Goal: Transaction & Acquisition: Purchase product/service

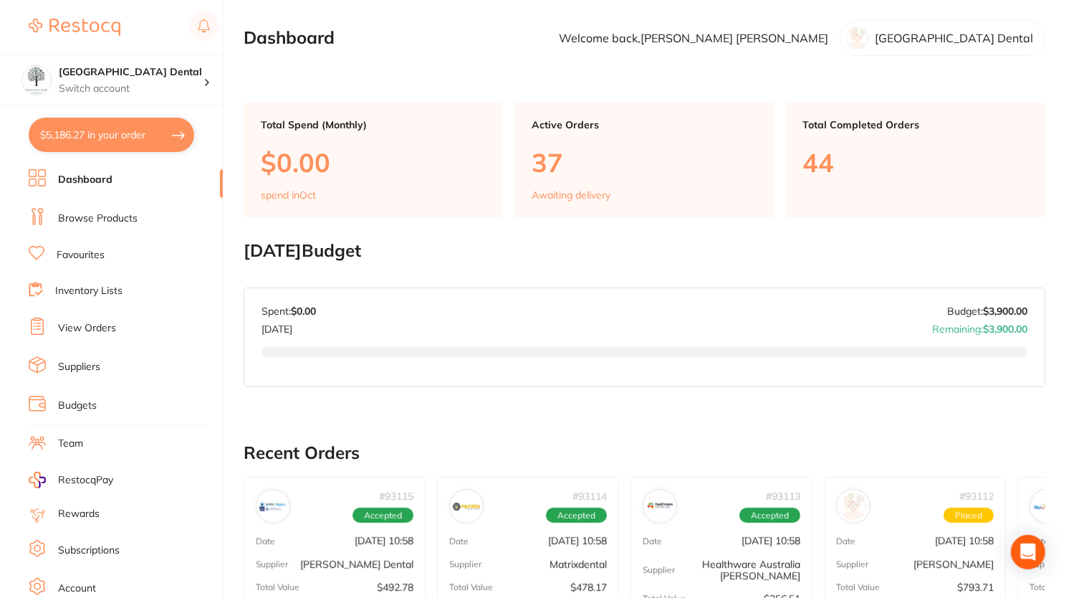
click at [100, 138] on button "$5,186.27 in your order" at bounding box center [112, 135] width 166 height 34
checkbox input "true"
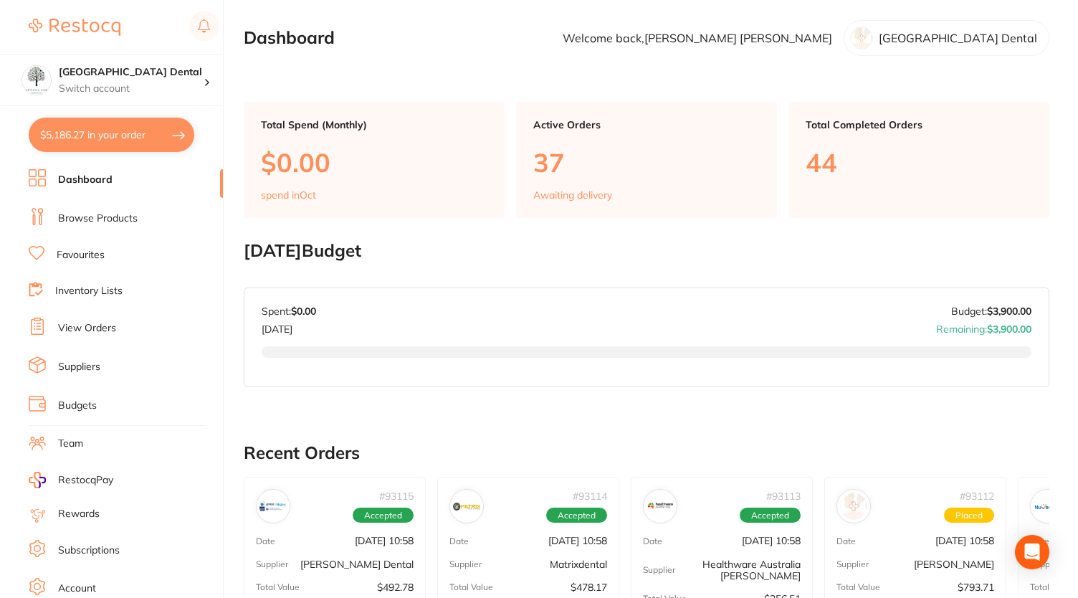
checkbox input "true"
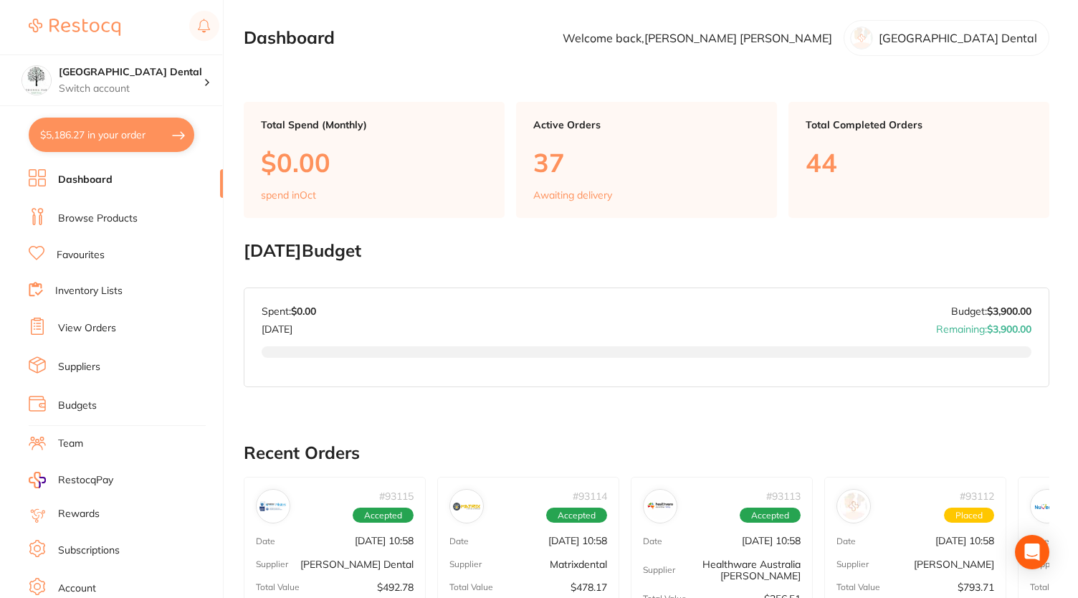
checkbox input "true"
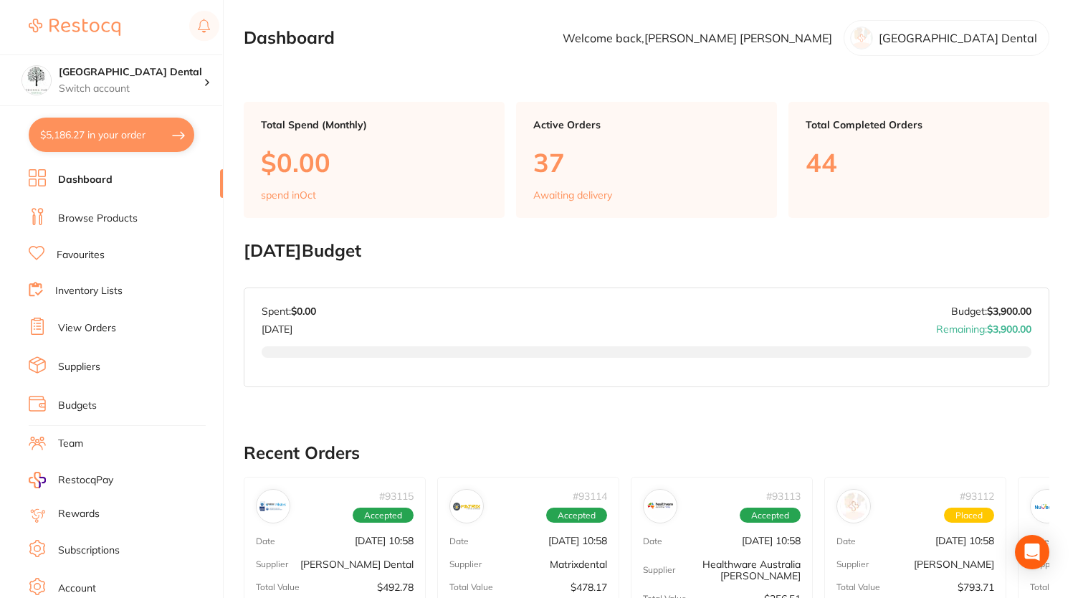
checkbox input "true"
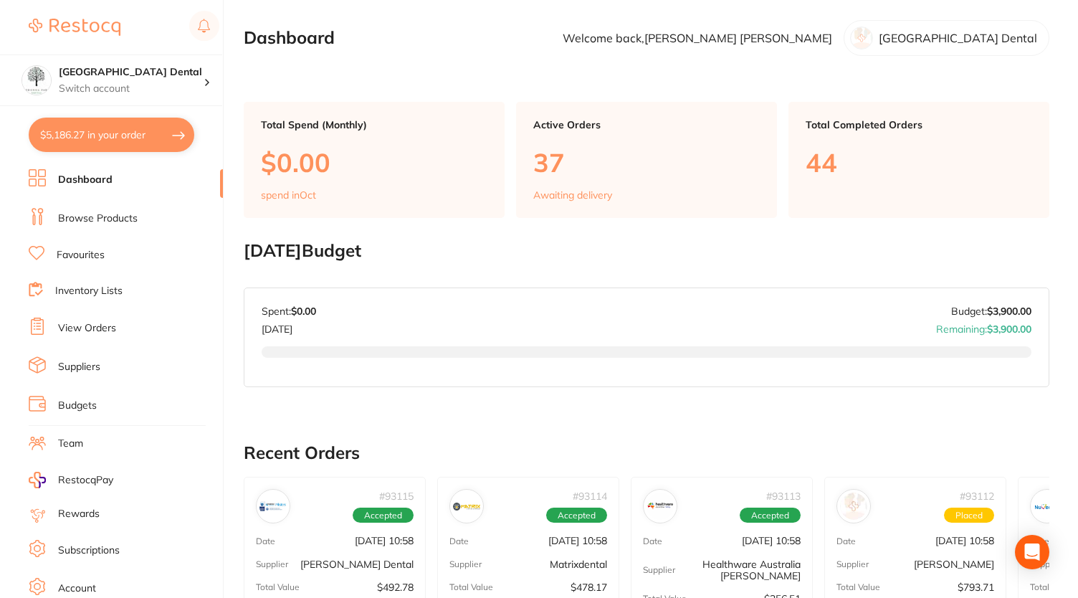
checkbox input "true"
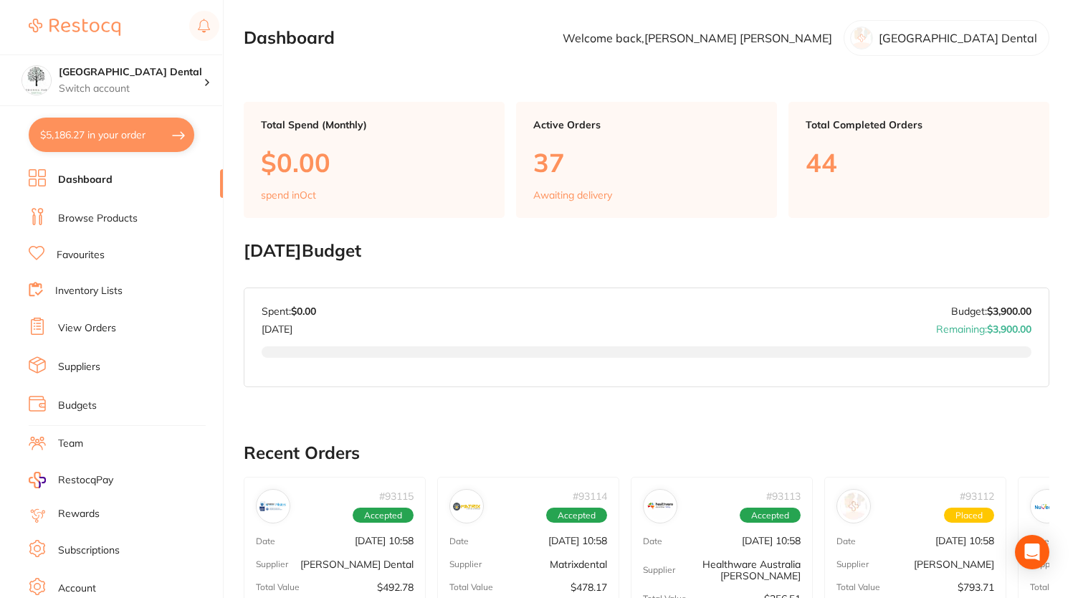
checkbox input "true"
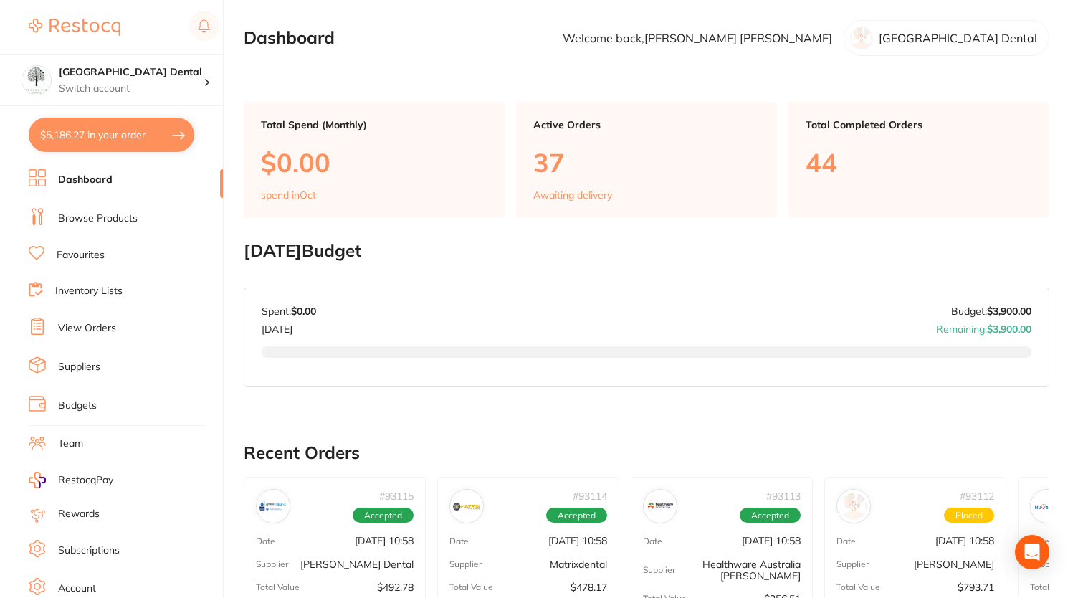
checkbox input "true"
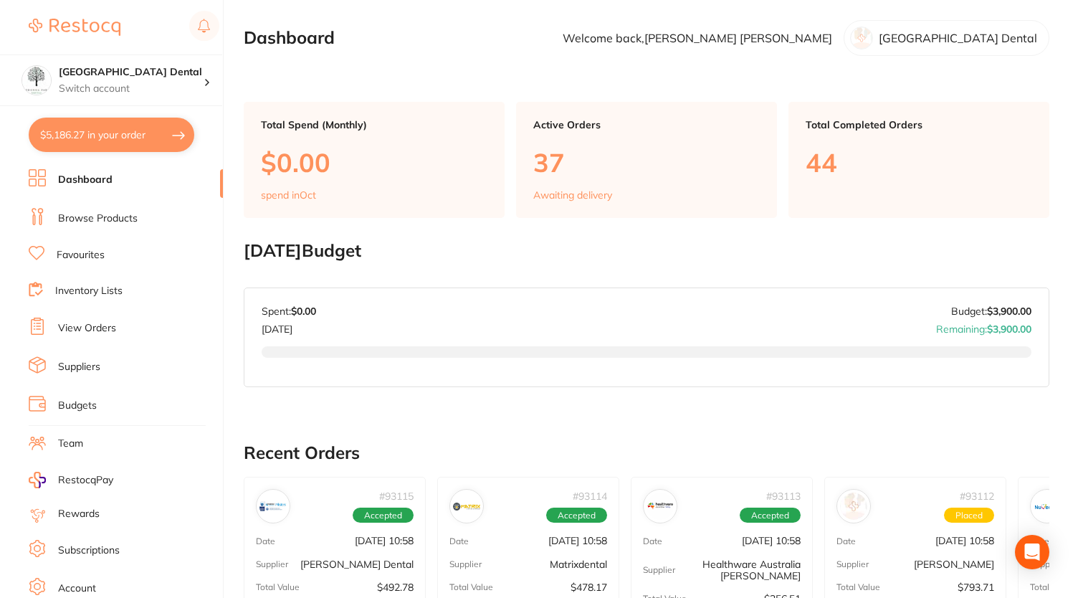
checkbox input "true"
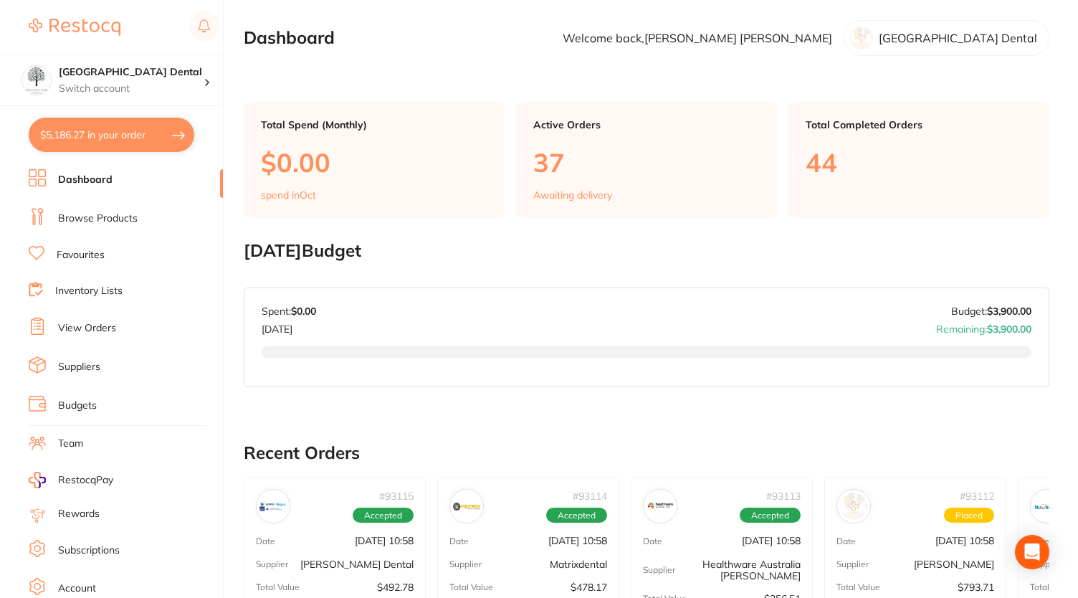
checkbox input "true"
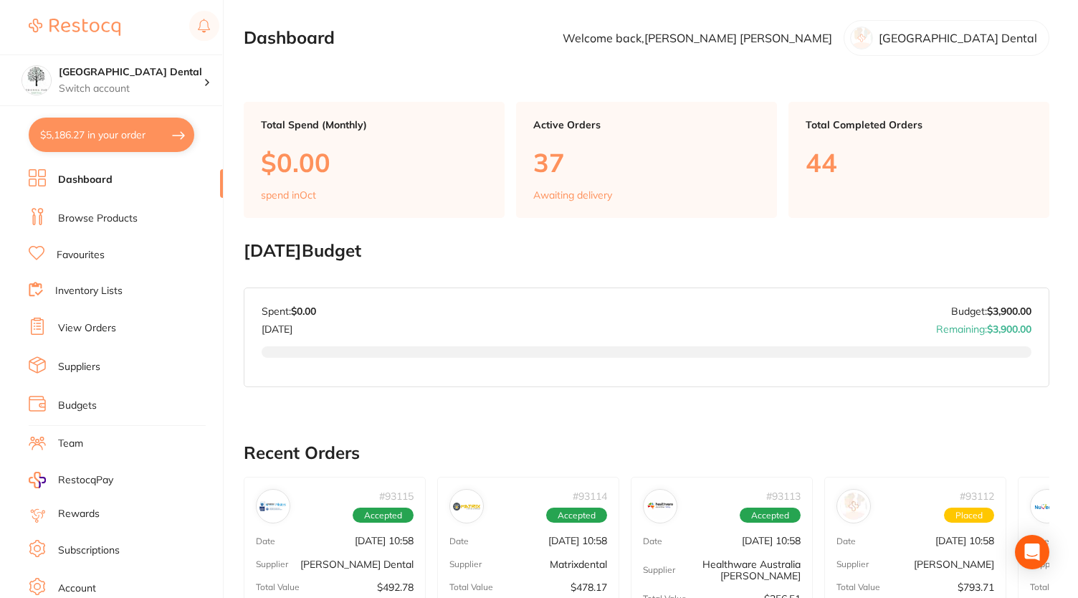
checkbox input "true"
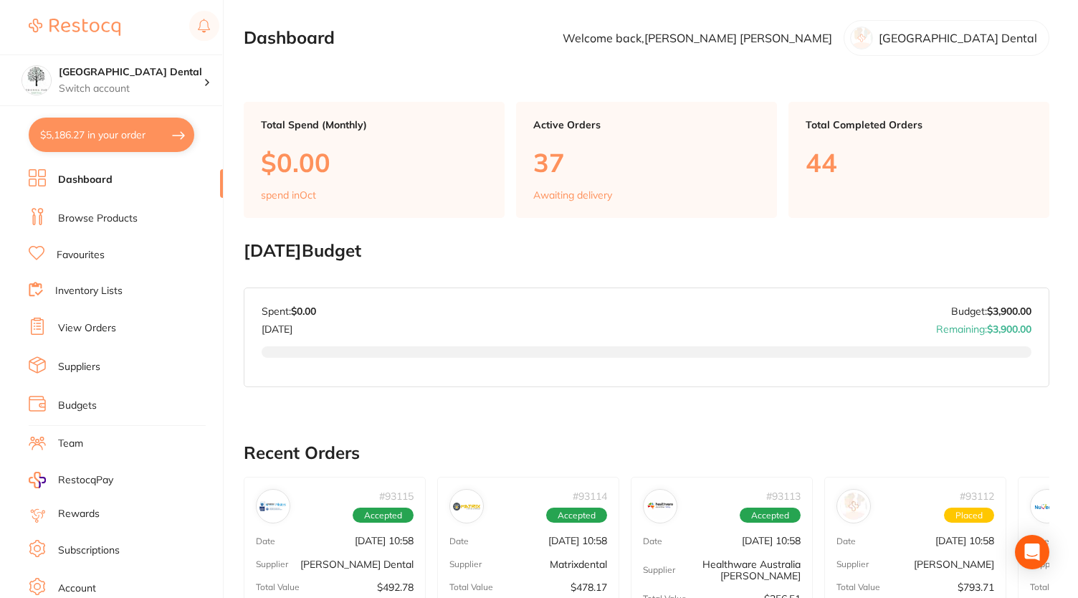
checkbox input "true"
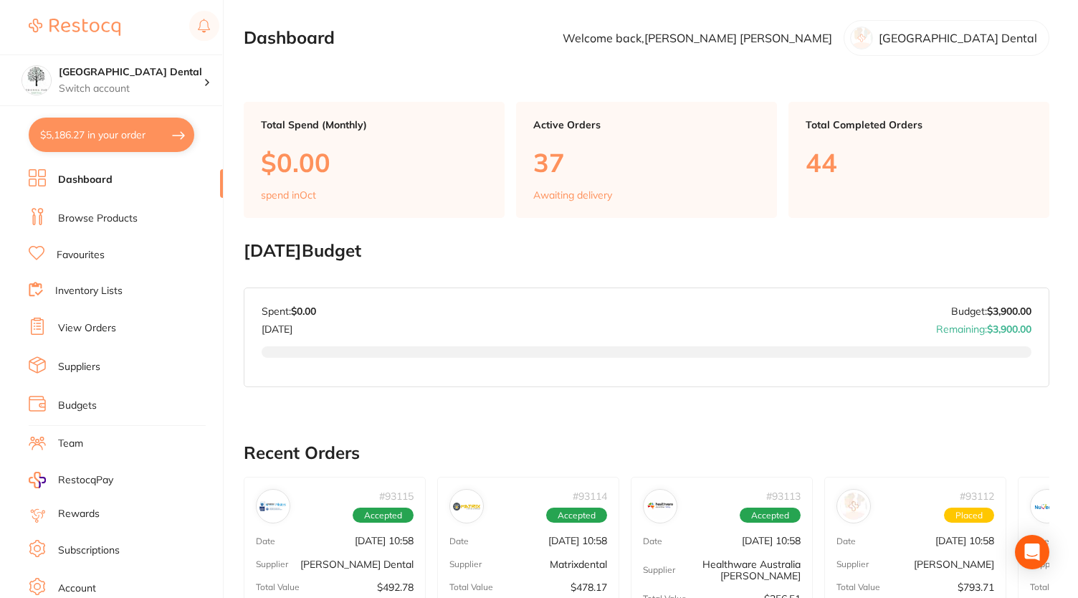
checkbox input "true"
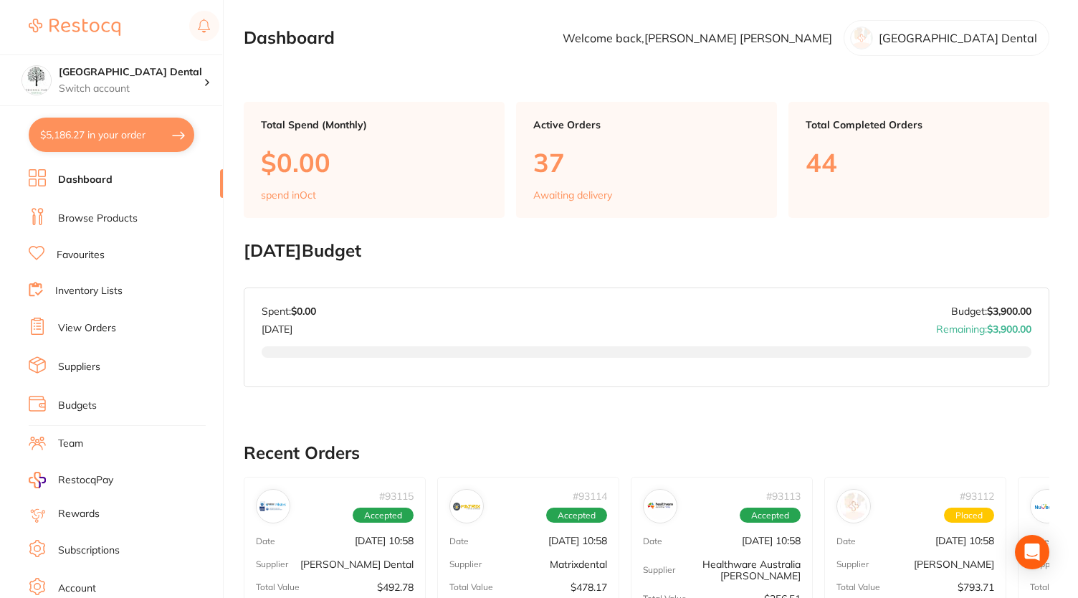
checkbox input "true"
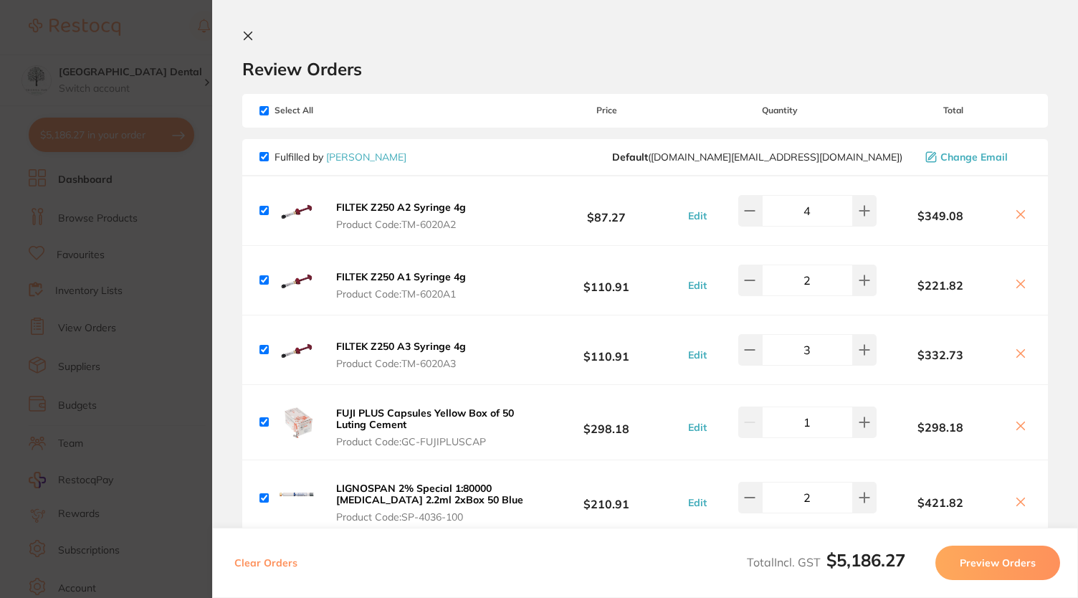
click at [1020, 429] on icon at bounding box center [1021, 426] width 8 height 8
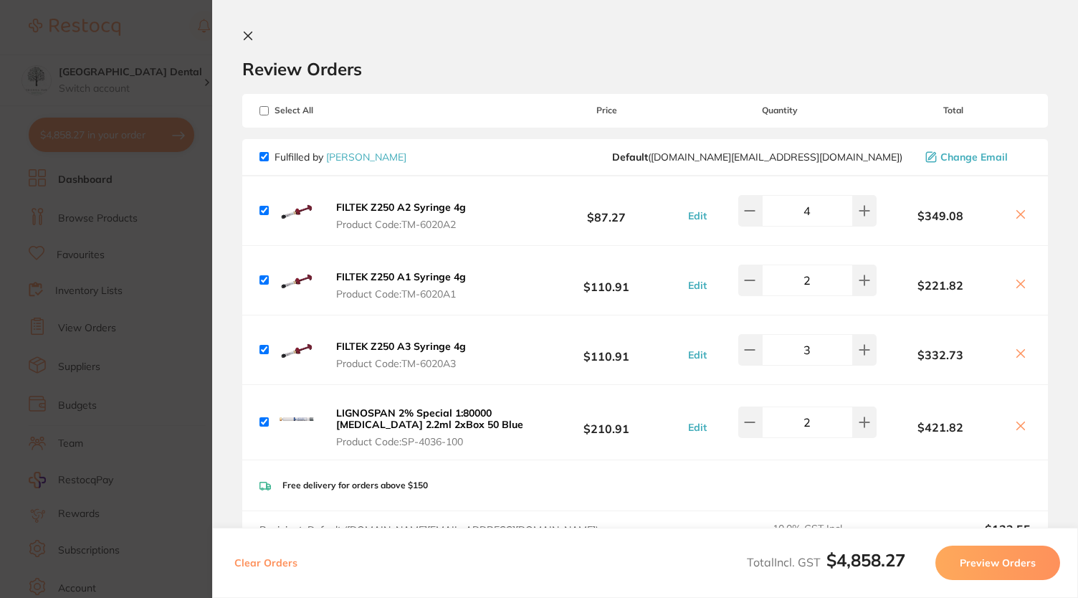
click at [1016, 365] on div "FILTEK Z250 A3 Syringe 4g Product Code: TM-6020A3 $110.91 Edit 3 $332.73" at bounding box center [644, 349] width 805 height 69
drag, startPoint x: 1011, startPoint y: 353, endPoint x: 1012, endPoint y: 287, distance: 65.2
click at [1015, 287] on icon at bounding box center [1020, 283] width 11 height 11
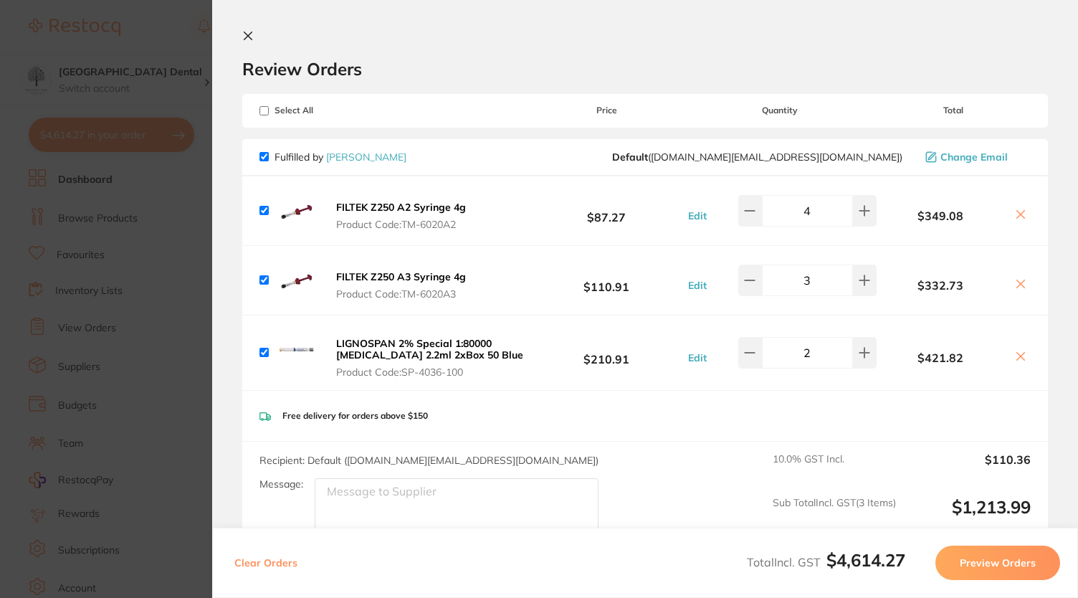
click at [1018, 214] on icon at bounding box center [1020, 214] width 11 height 11
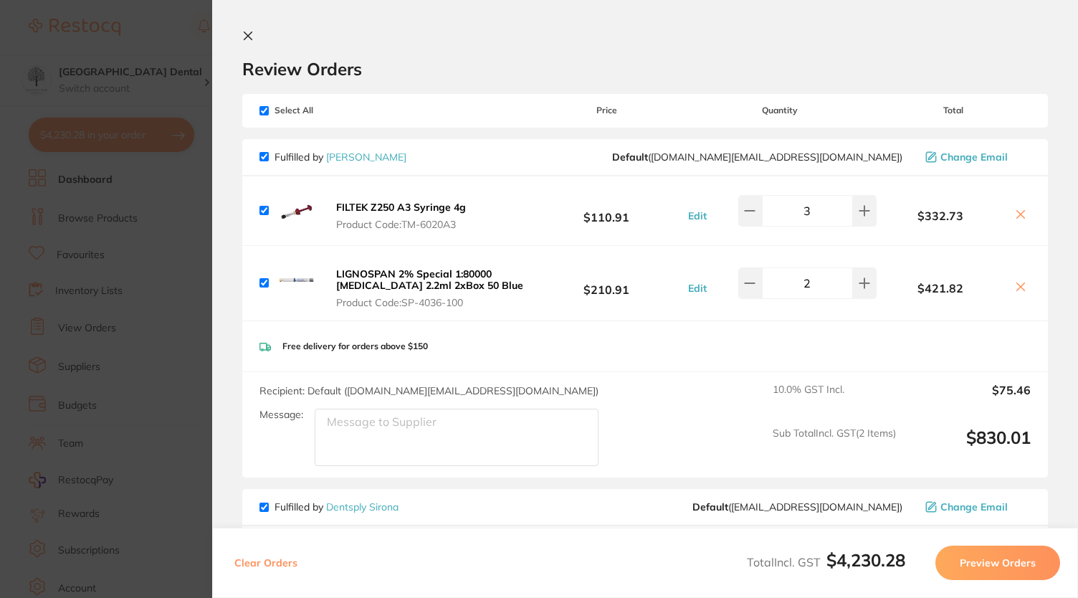
click at [1017, 216] on icon at bounding box center [1021, 215] width 8 height 8
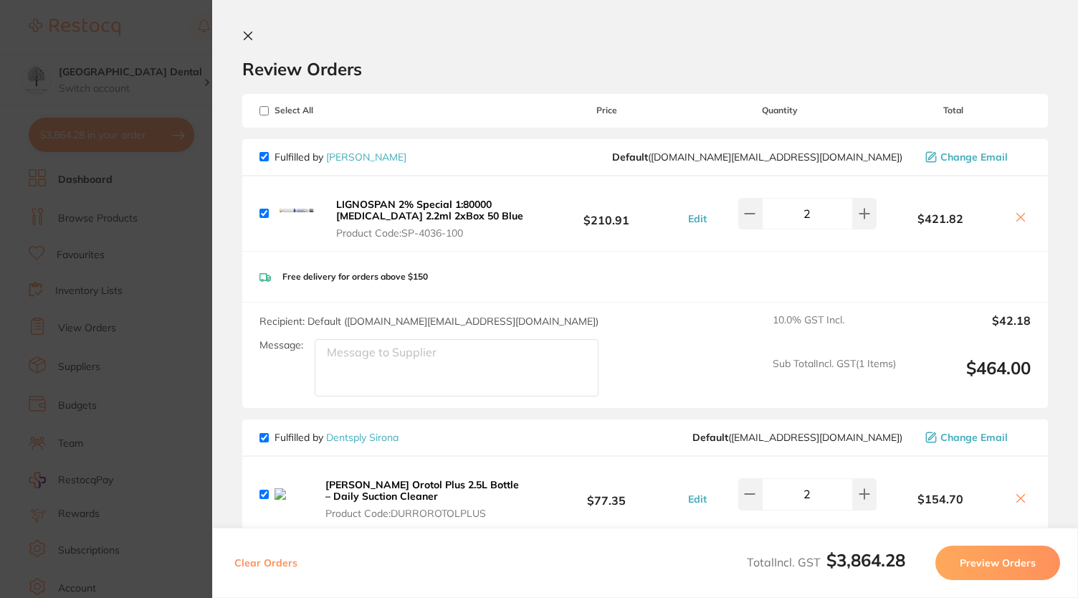
click at [1020, 218] on icon at bounding box center [1020, 216] width 11 height 11
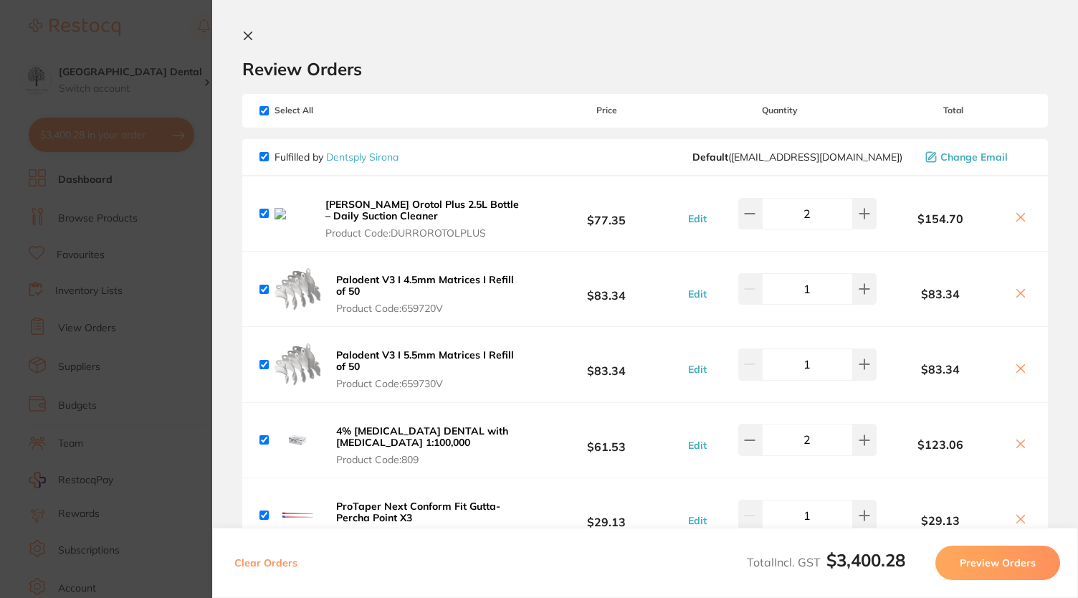
checkbox input "true"
